Goal: Information Seeking & Learning: Learn about a topic

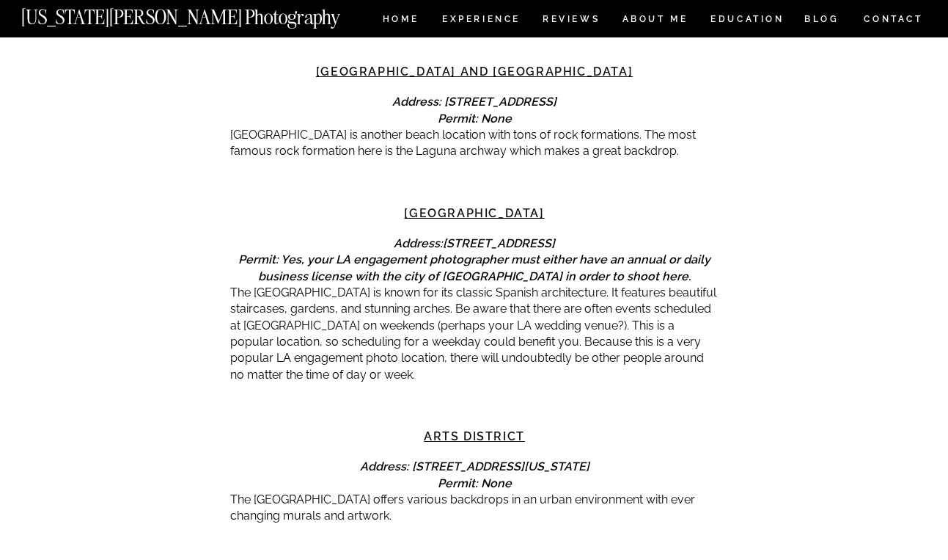
scroll to position [3440, 0]
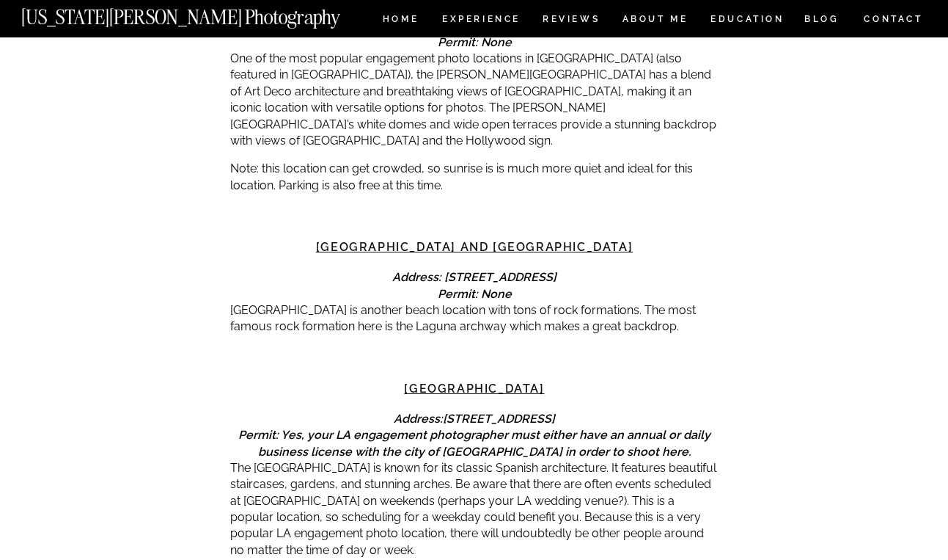
click at [467, 460] on p "The [GEOGRAPHIC_DATA] is known for its classic Spanish architecture. It feature…" at bounding box center [474, 509] width 489 height 98
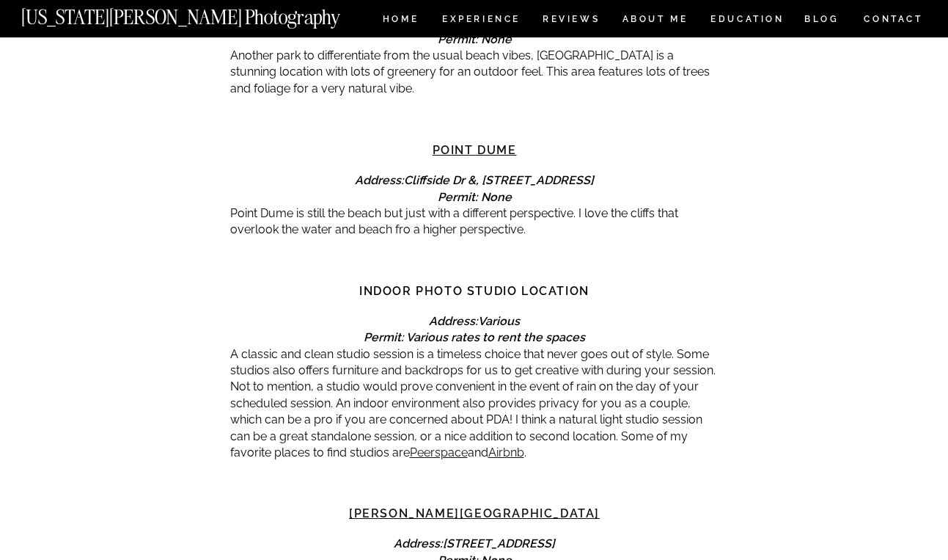
scroll to position [2783, 0]
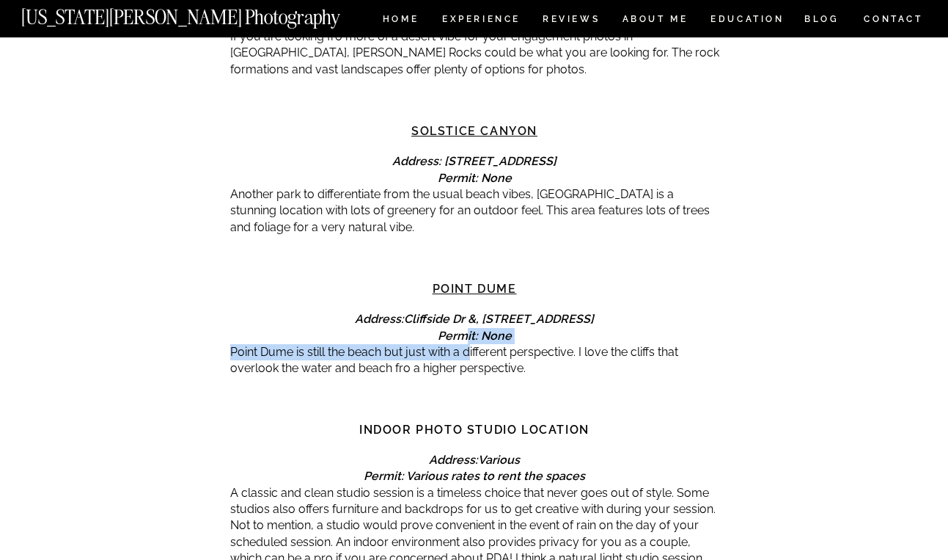
drag, startPoint x: 468, startPoint y: 318, endPoint x: 468, endPoint y: 336, distance: 17.6
click at [477, 356] on p "Point Dume is still the beach but just with a different perspective. I love the…" at bounding box center [474, 360] width 489 height 33
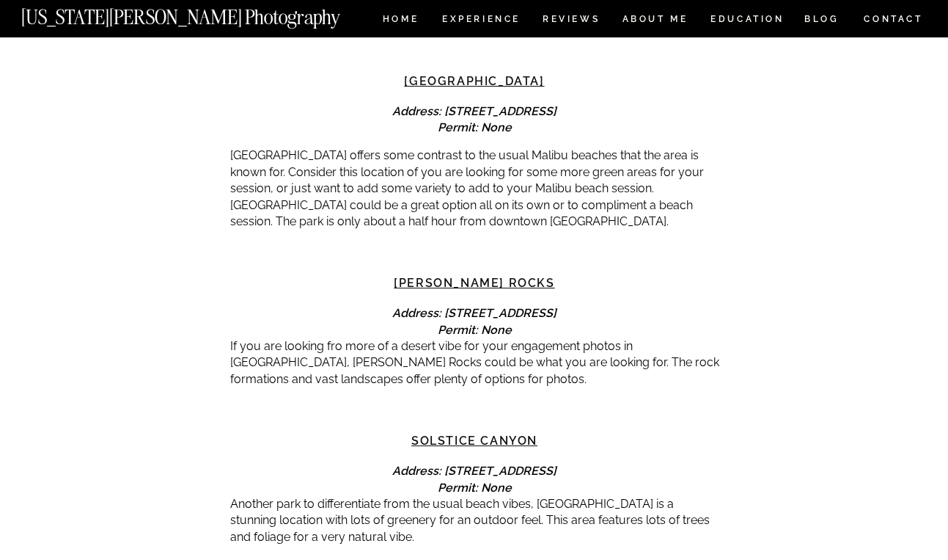
scroll to position [2345, 0]
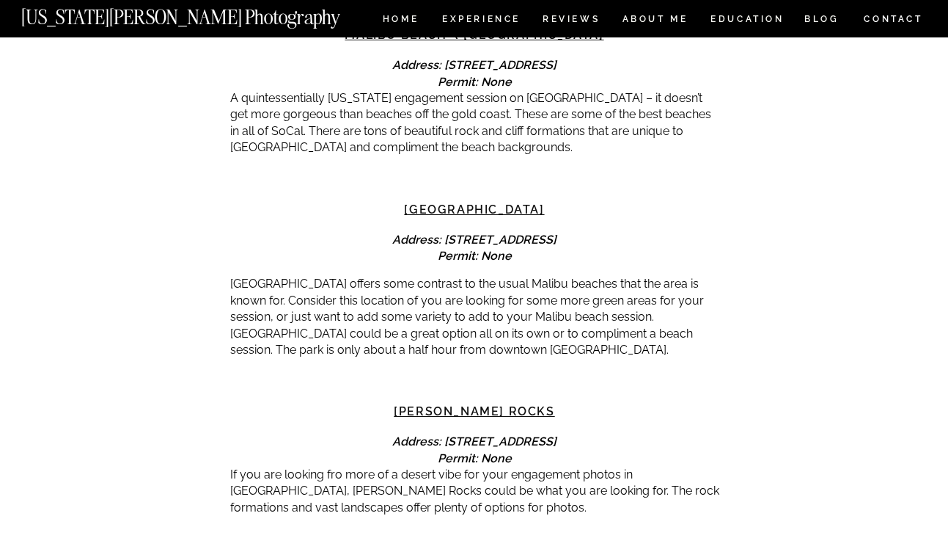
click at [469, 307] on p "[GEOGRAPHIC_DATA] offers some contrast to the usual Malibu beaches that the are…" at bounding box center [474, 317] width 489 height 82
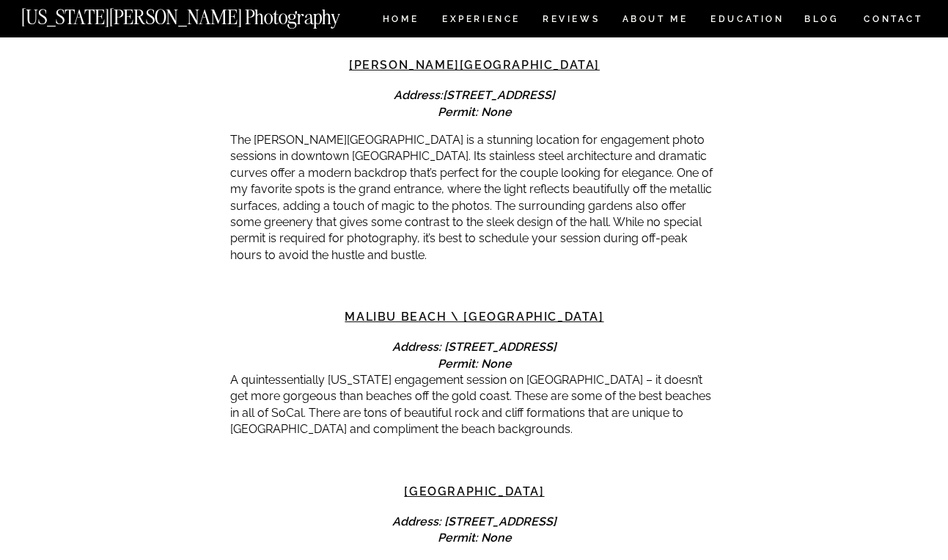
scroll to position [1983, 0]
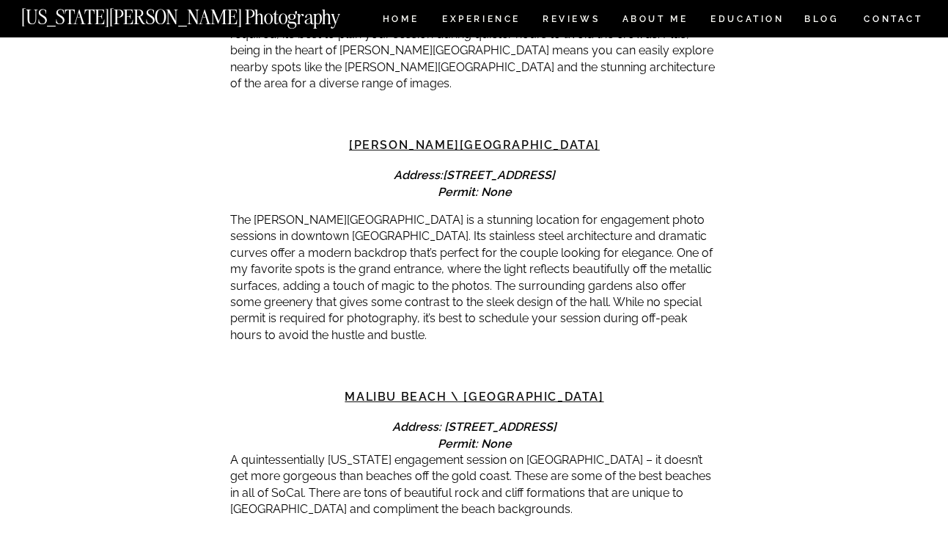
click at [473, 263] on p "The [PERSON_NAME][GEOGRAPHIC_DATA] is a stunning location for engagement photo …" at bounding box center [474, 277] width 489 height 131
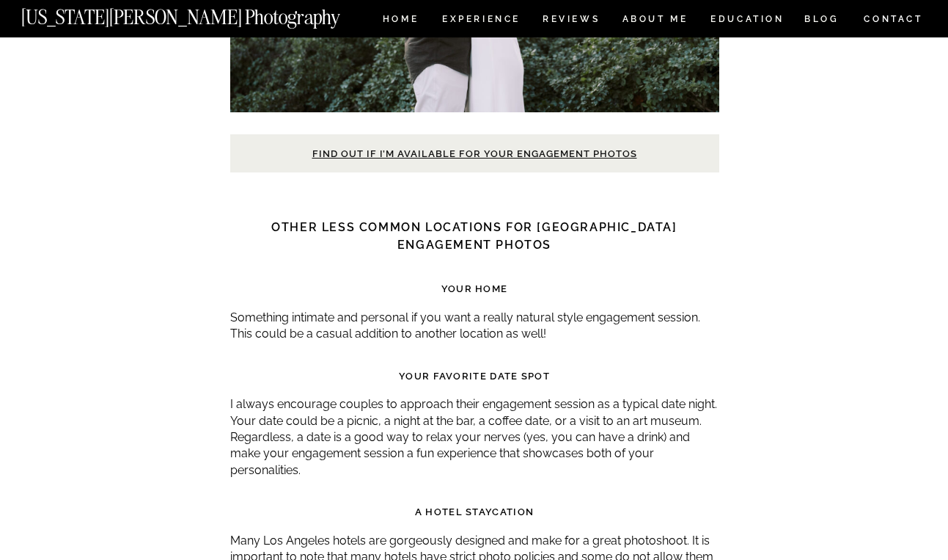
scroll to position [6027, 0]
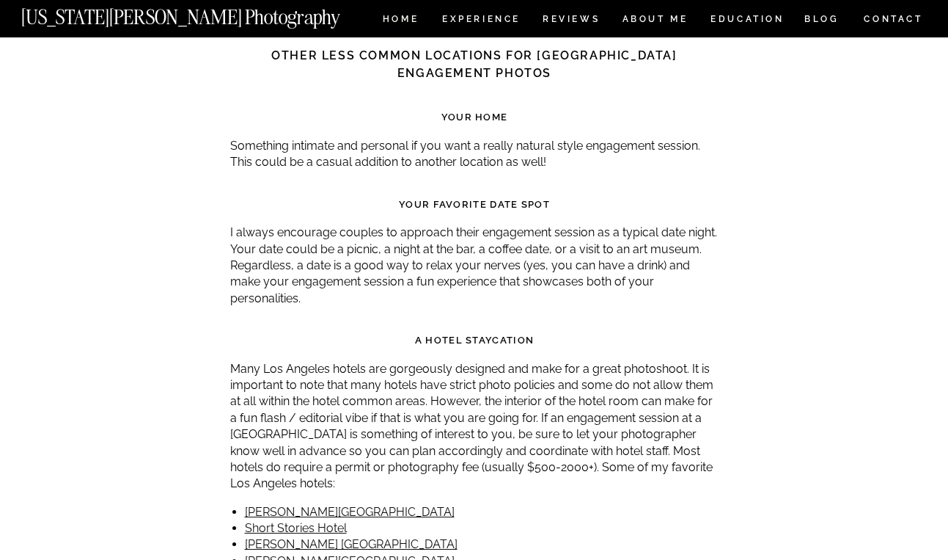
drag, startPoint x: 420, startPoint y: 335, endPoint x: 422, endPoint y: 358, distance: 22.8
click at [422, 361] on p "Many Los Angeles hotels are gorgeously designed and make for a great photoshoot…" at bounding box center [474, 426] width 489 height 131
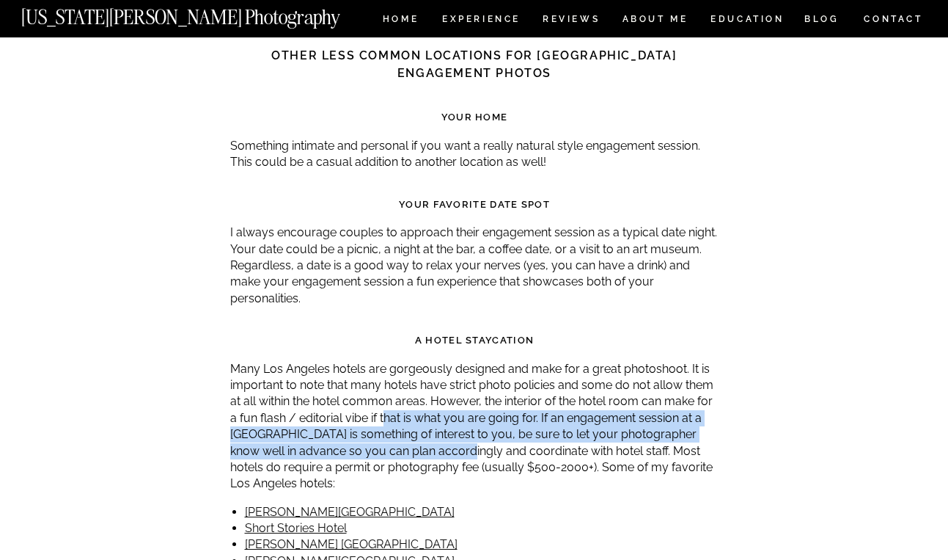
drag, startPoint x: 439, startPoint y: 402, endPoint x: 381, endPoint y: 370, distance: 66.0
click at [381, 370] on p "Many Los Angeles hotels are gorgeously designed and make for a great photoshoot…" at bounding box center [474, 426] width 489 height 131
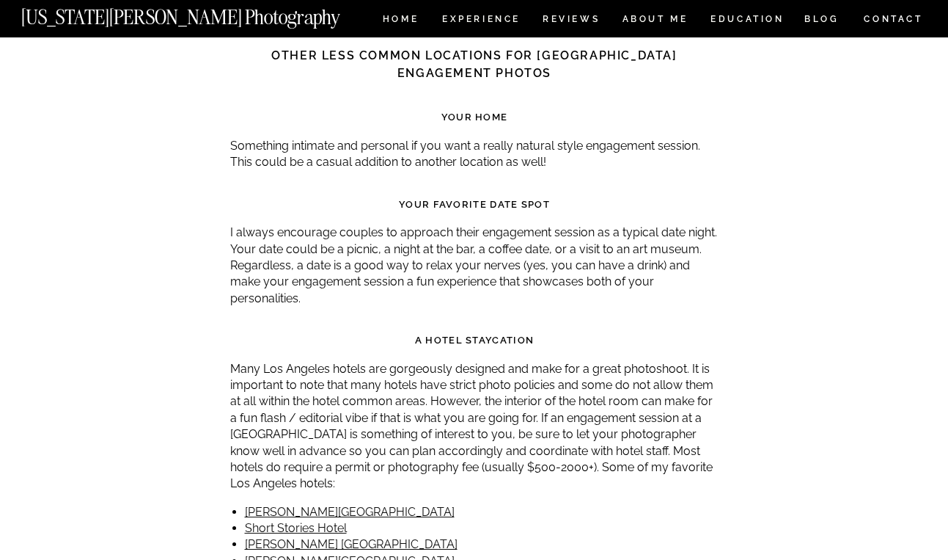
click at [353, 361] on p "Many Los Angeles hotels are gorgeously designed and make for a great photoshoot…" at bounding box center [474, 426] width 489 height 131
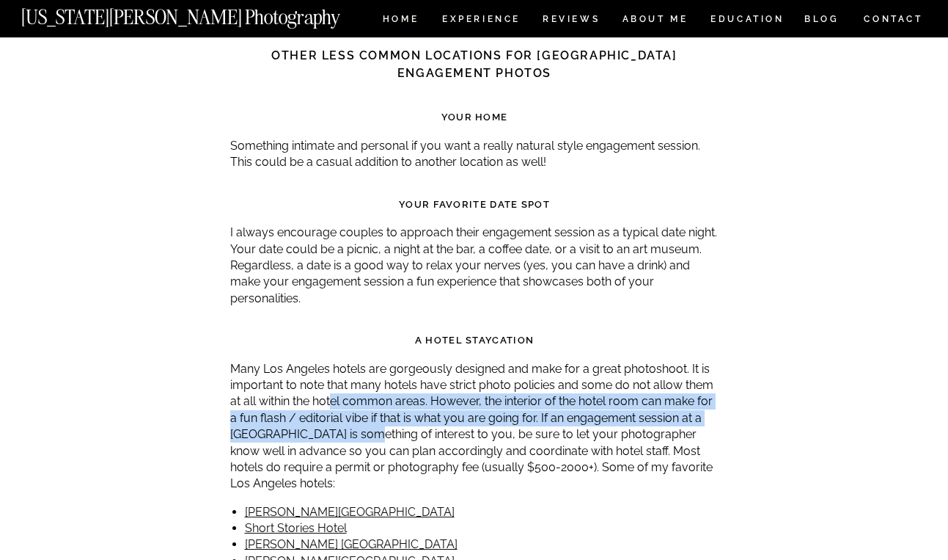
drag, startPoint x: 331, startPoint y: 345, endPoint x: 364, endPoint y: 392, distance: 57.4
click at [364, 392] on p "Many Los Angeles hotels are gorgeously designed and make for a great photoshoot…" at bounding box center [474, 426] width 489 height 131
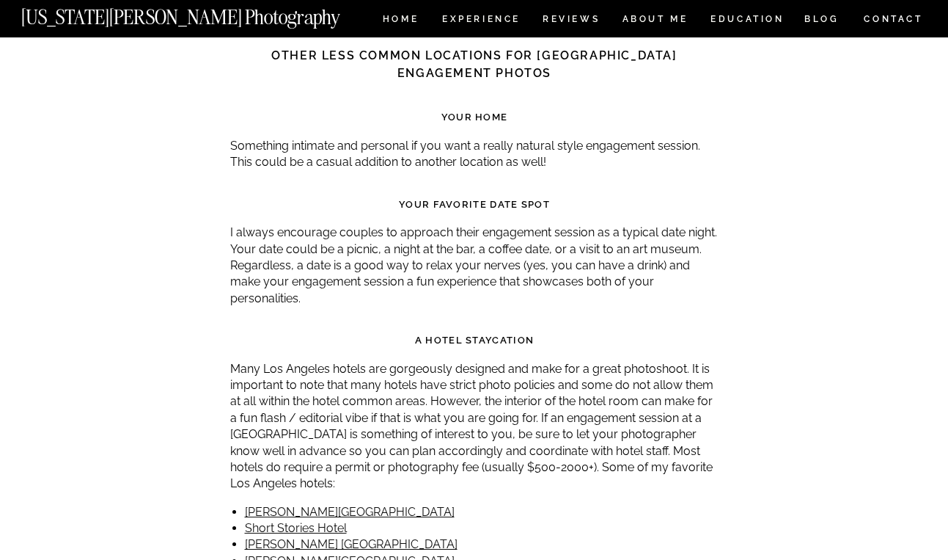
click at [401, 410] on p "Many Los Angeles hotels are gorgeously designed and make for a great photoshoot…" at bounding box center [474, 426] width 489 height 131
click at [362, 410] on p "Many Los Angeles hotels are gorgeously designed and make for a great photoshoot…" at bounding box center [474, 426] width 489 height 131
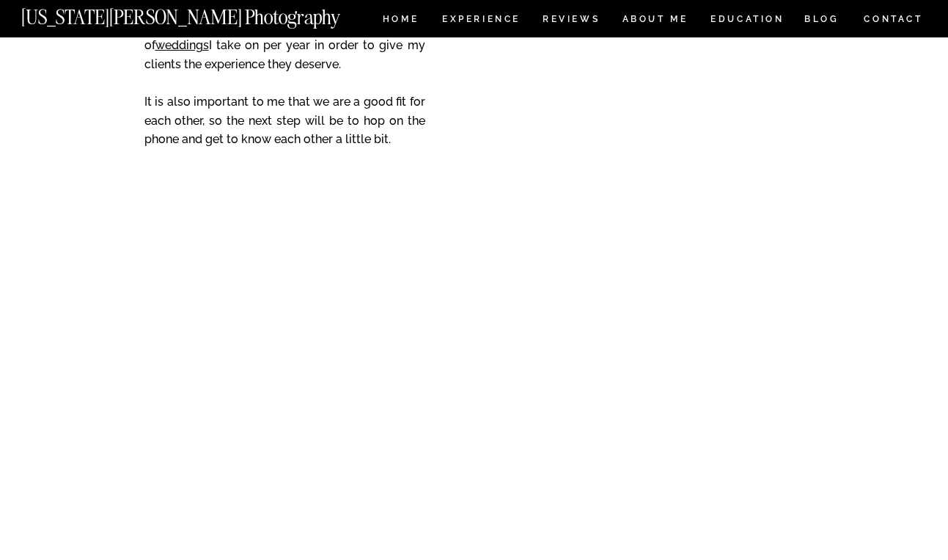
scroll to position [8753, 0]
